Goal: Information Seeking & Learning: Learn about a topic

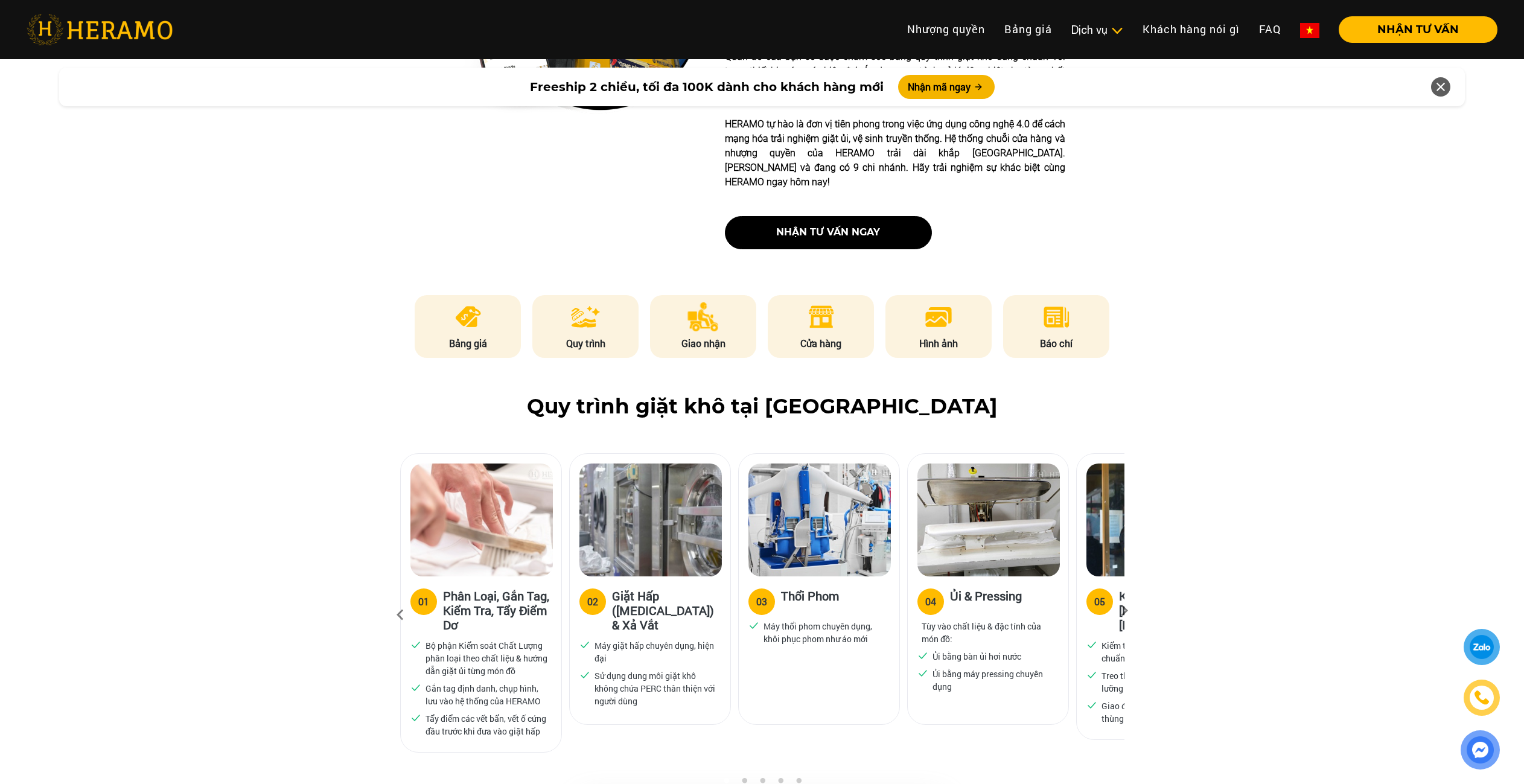
scroll to position [543, 0]
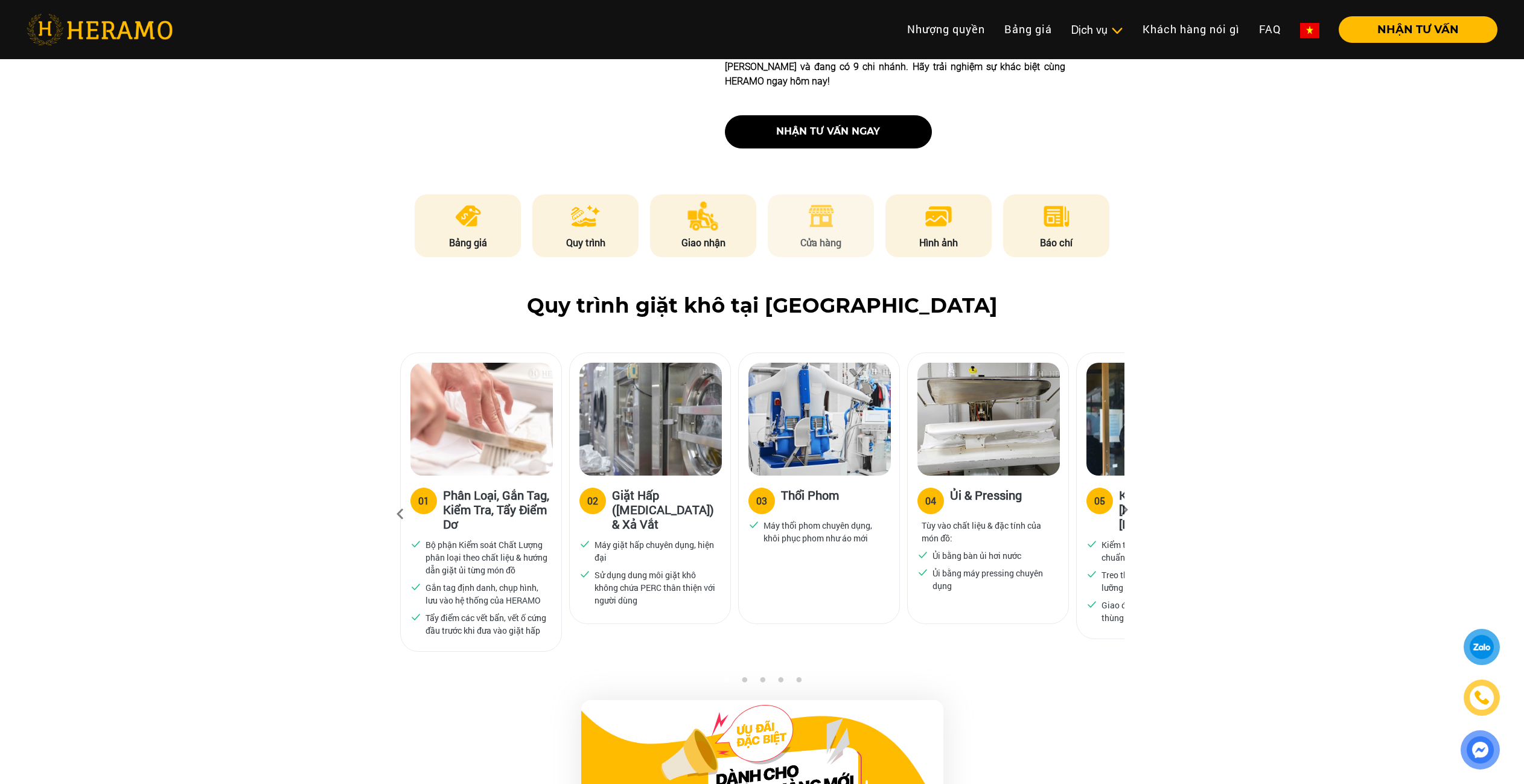
click at [835, 202] on img at bounding box center [821, 216] width 29 height 29
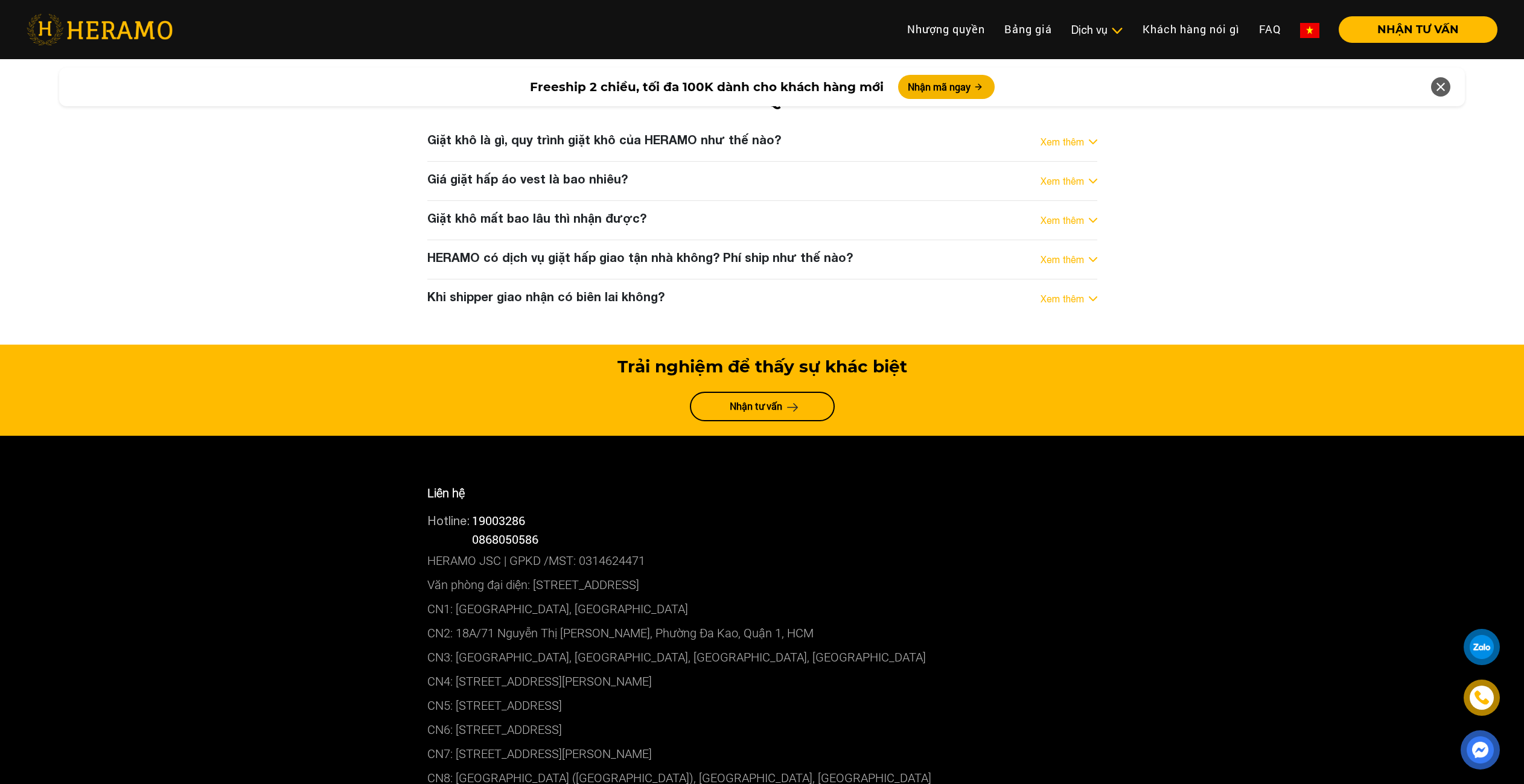
scroll to position [6393, 0]
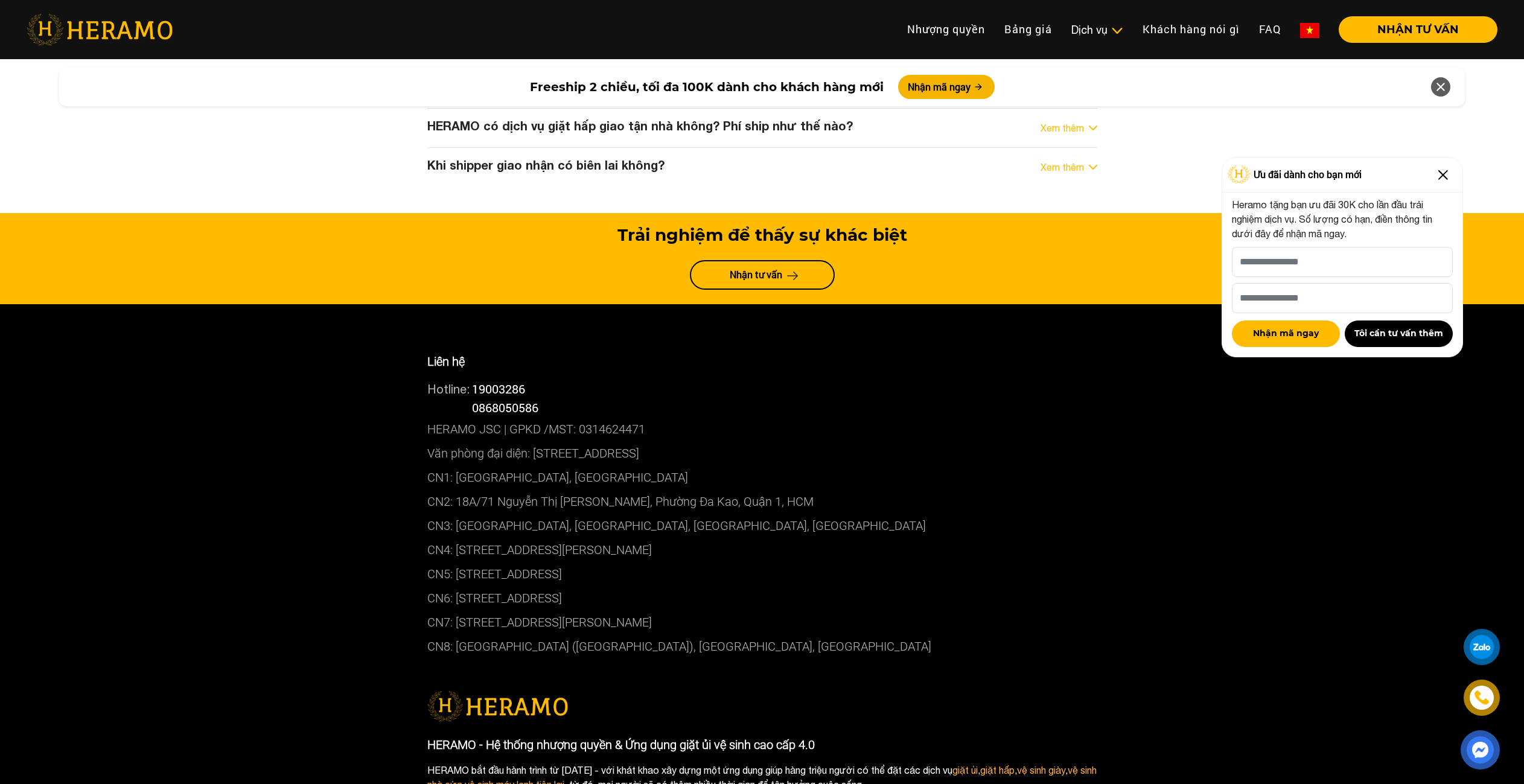
click at [496, 538] on p "CN4: [STREET_ADDRESS][PERSON_NAME]" at bounding box center [762, 549] width 670 height 24
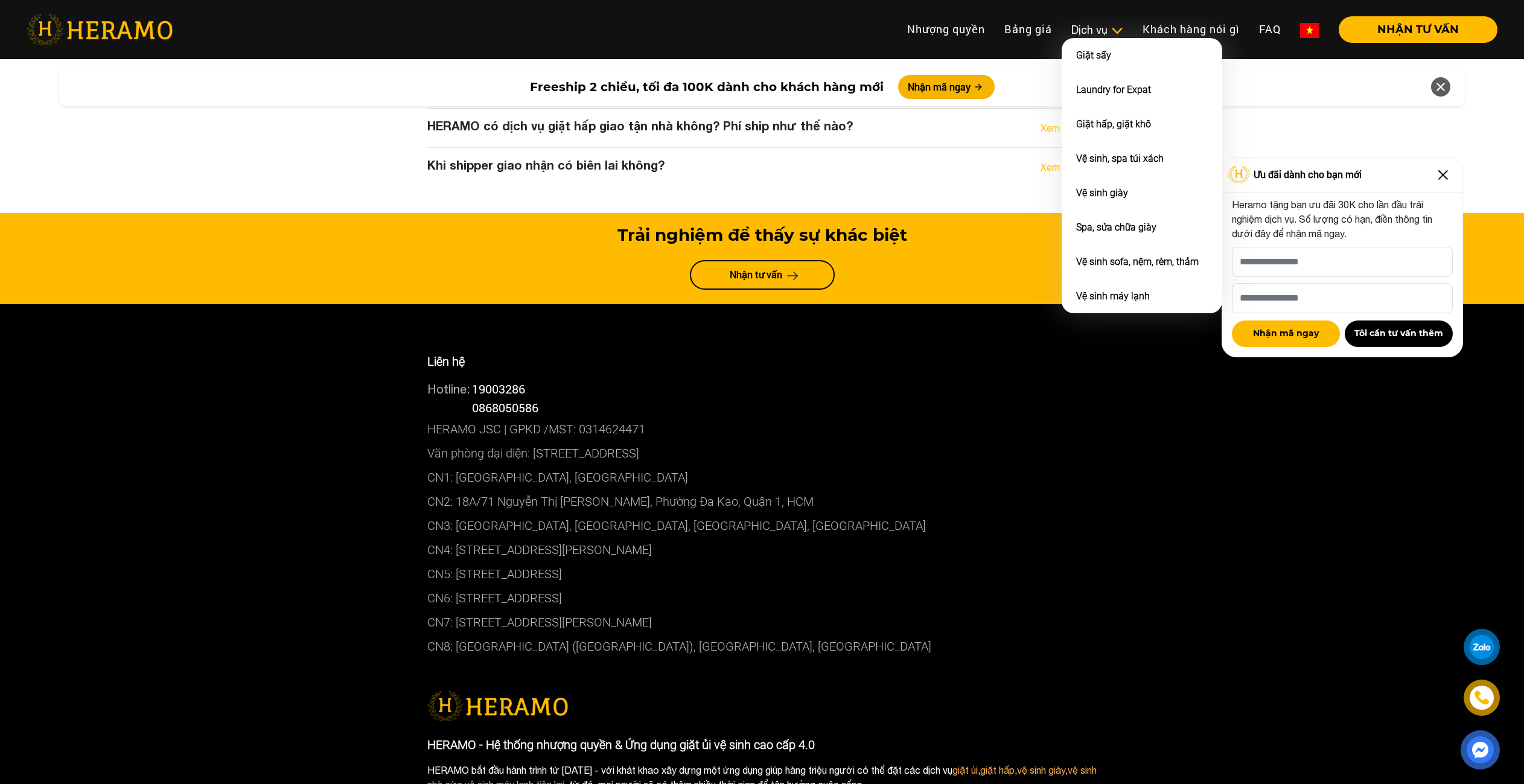
click at [1072, 27] on div "Dịch vụ" at bounding box center [1098, 29] width 52 height 16
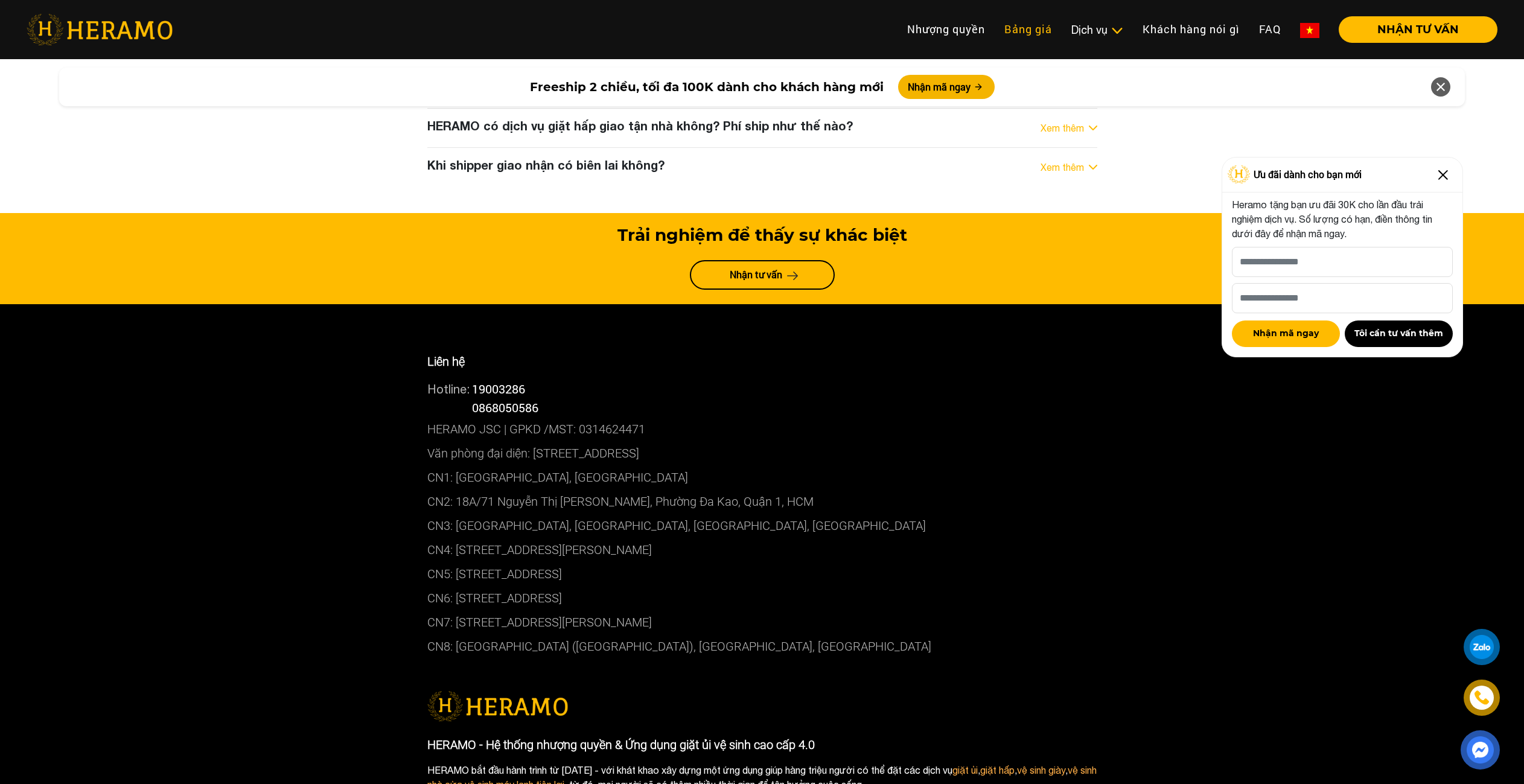
click at [1051, 29] on link "Bảng giá" at bounding box center [1028, 29] width 67 height 26
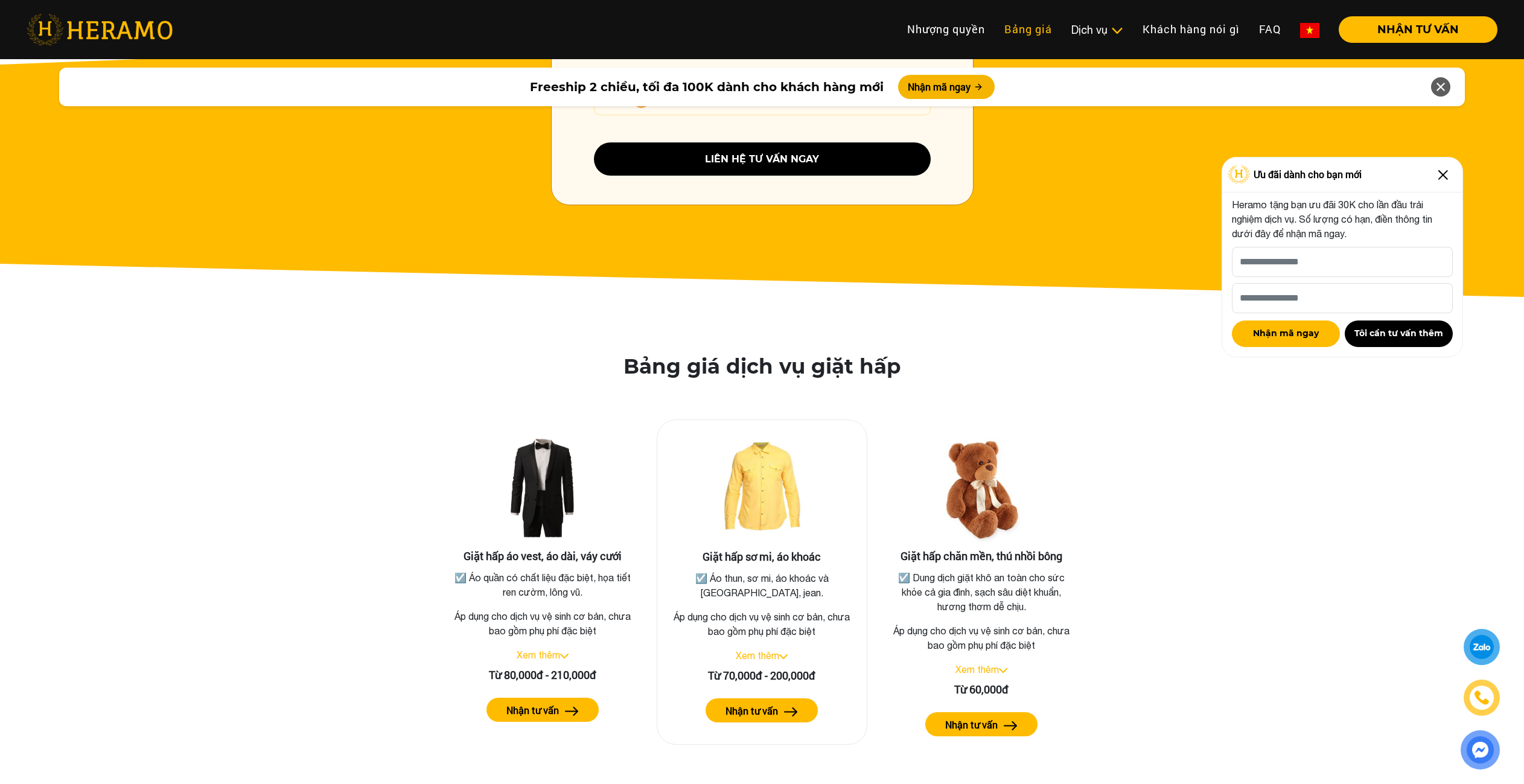
scroll to position [1803, 0]
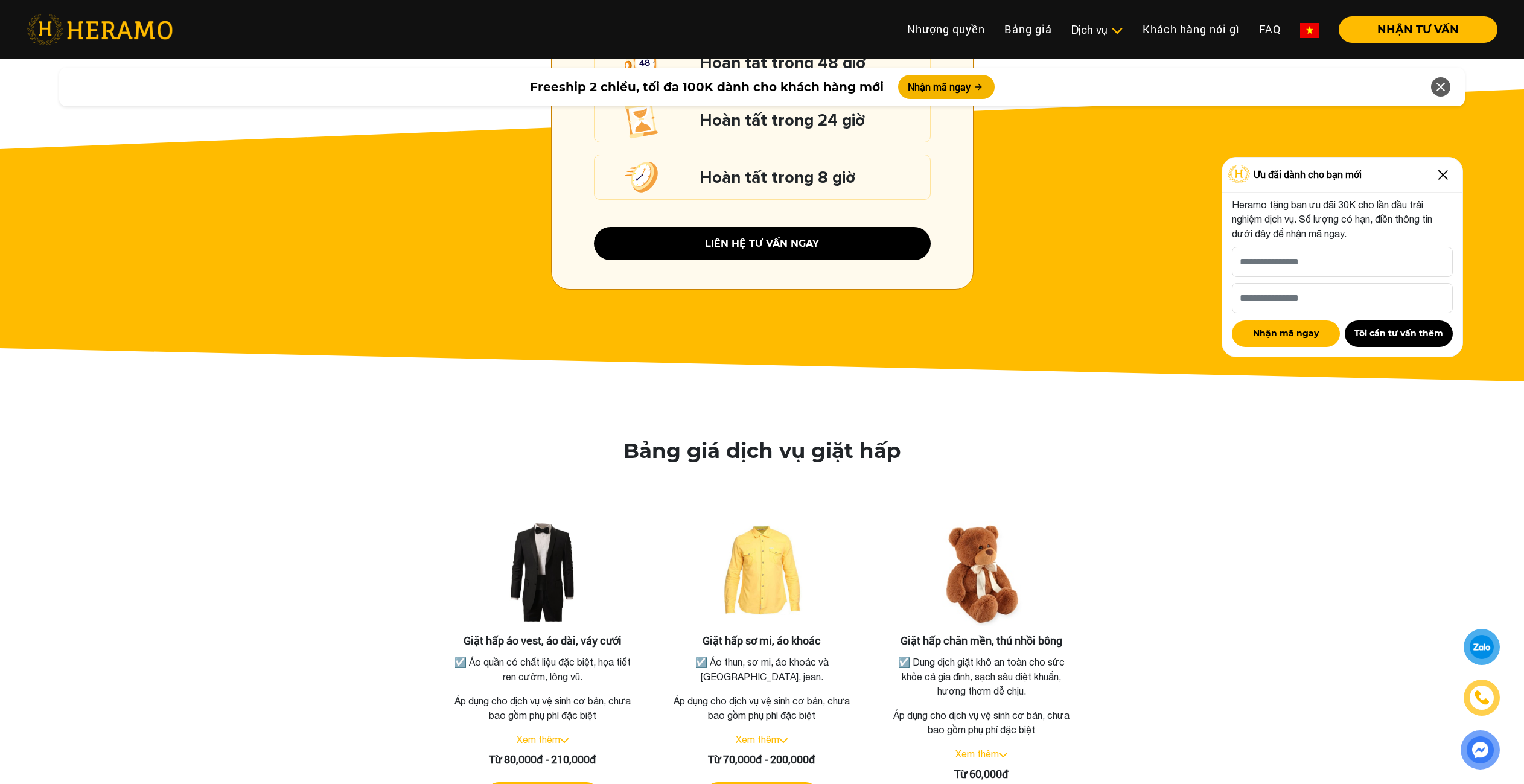
click at [1444, 170] on img at bounding box center [1444, 175] width 20 height 20
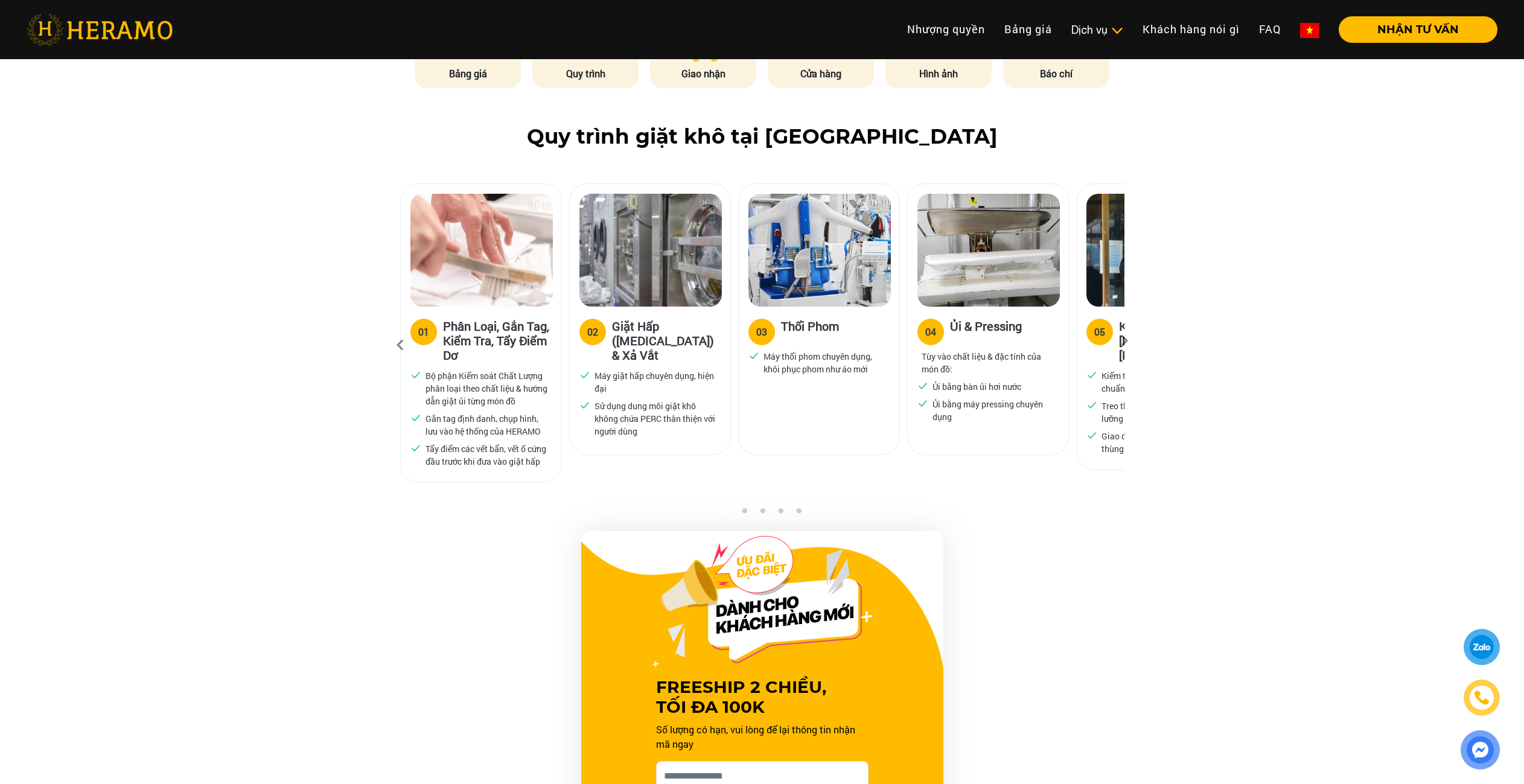
scroll to position [596, 0]
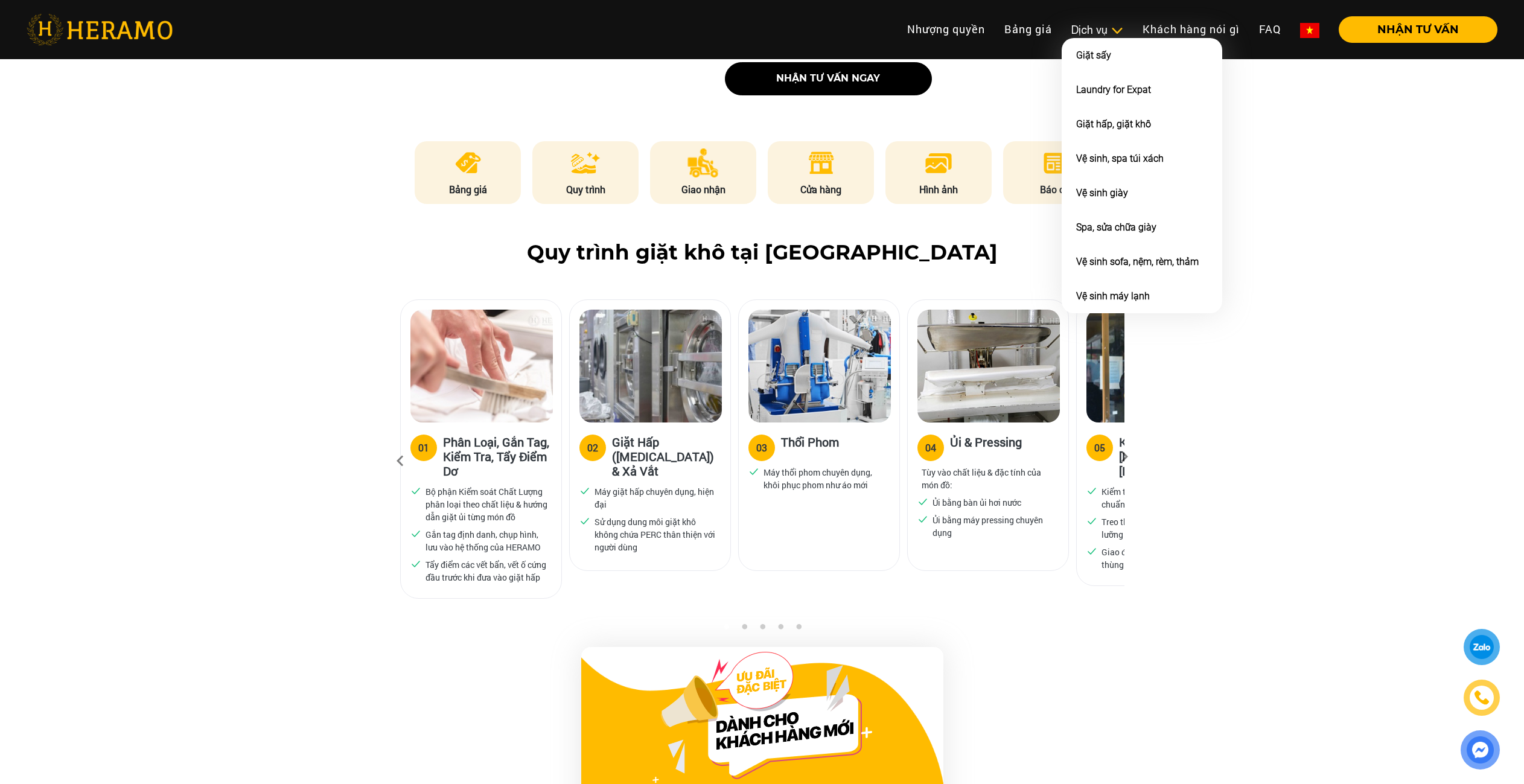
click at [1101, 38] on li "Giặt sấy" at bounding box center [1143, 55] width 161 height 35
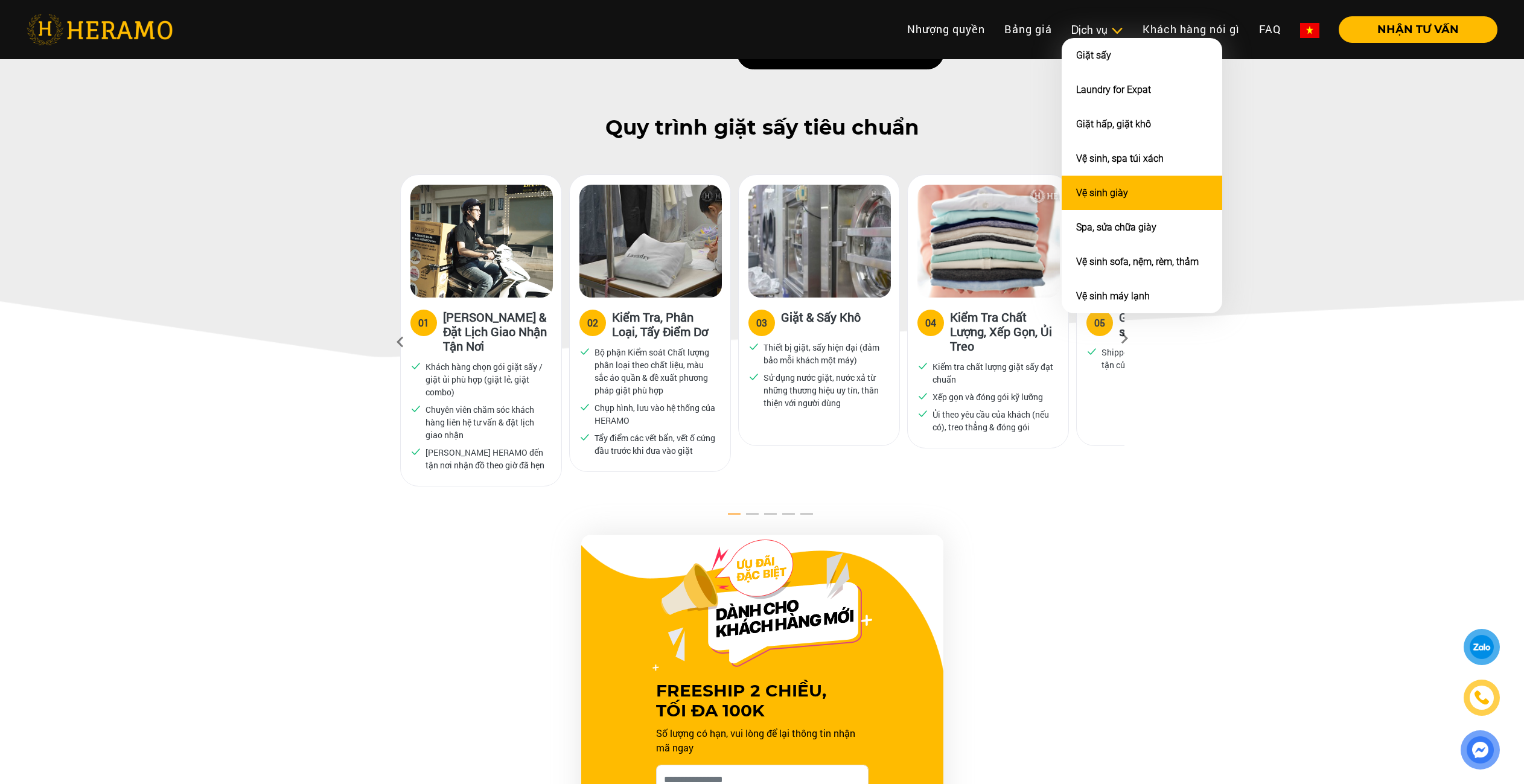
click at [1107, 196] on link "Vệ sinh giày" at bounding box center [1102, 193] width 52 height 12
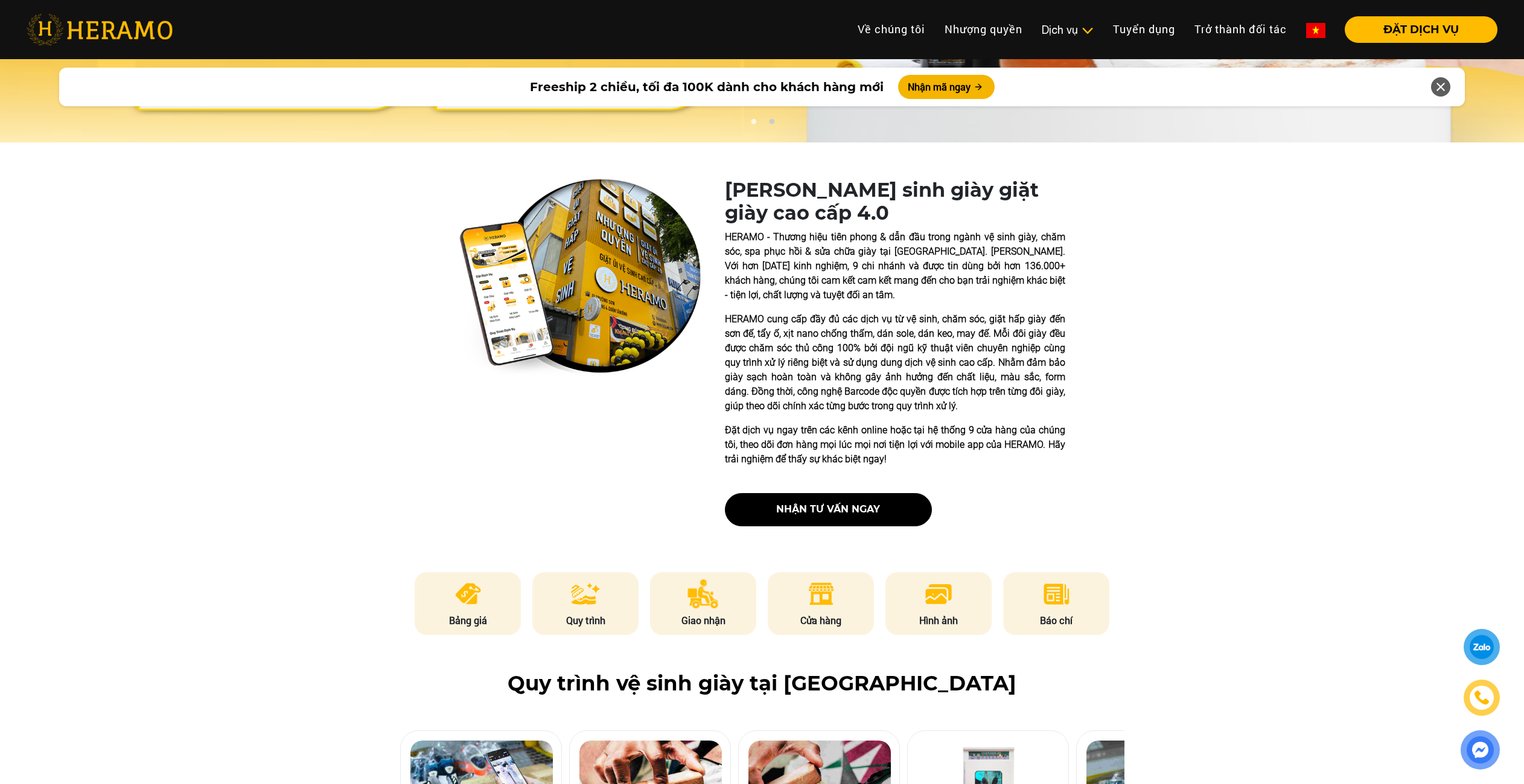
scroll to position [241, 0]
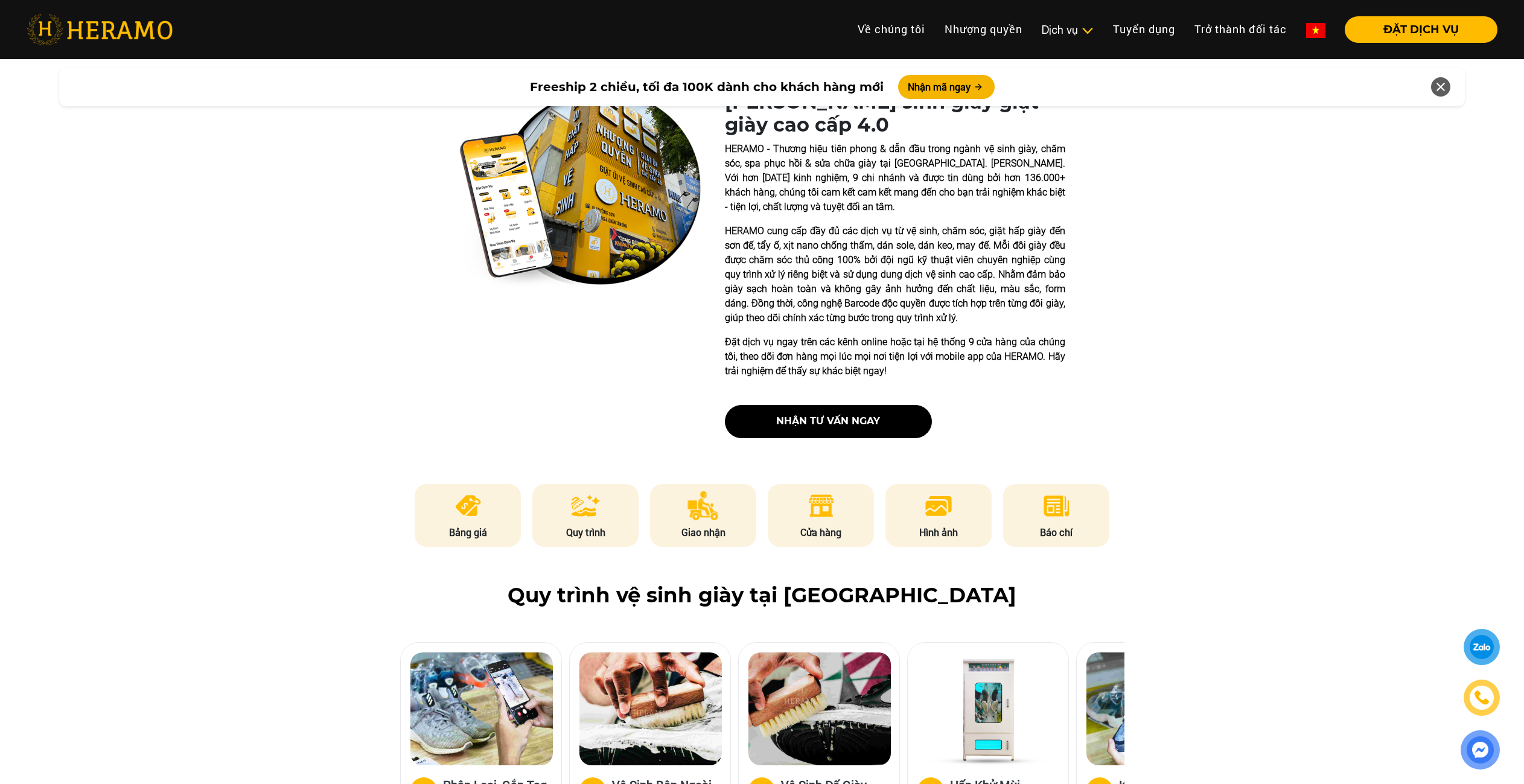
click at [1472, 638] on div at bounding box center [1482, 646] width 24 height 24
click at [1471, 753] on img at bounding box center [1481, 750] width 32 height 32
click at [1479, 639] on div at bounding box center [1483, 646] width 25 height 24
